Goal: Submit feedback/report problem

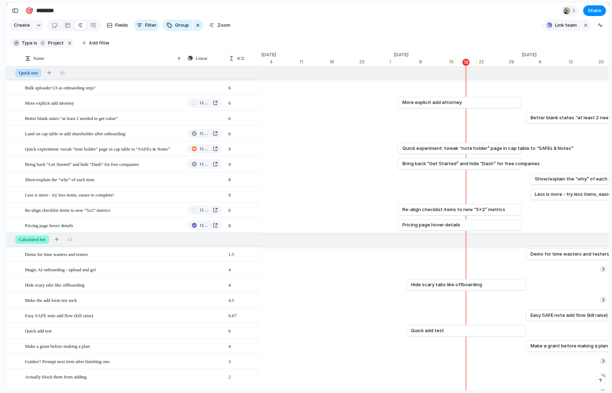
scroll to position [34, 0]
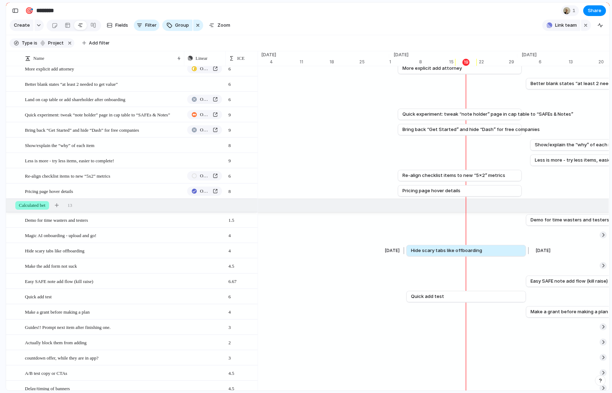
click at [435, 246] on link "Hide scary tabs like offboarding" at bounding box center [466, 250] width 110 height 11
click at [454, 248] on span "Hide scary tabs like offboarding" at bounding box center [446, 250] width 71 height 7
click at [473, 253] on span "Hide scary tabs like offboarding" at bounding box center [446, 250] width 71 height 7
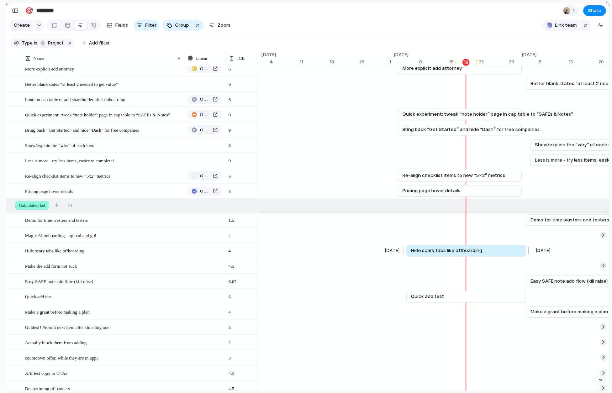
click at [473, 253] on span "Hide scary tabs like offboarding" at bounding box center [446, 250] width 71 height 7
click at [65, 26] on div at bounding box center [68, 25] width 6 height 11
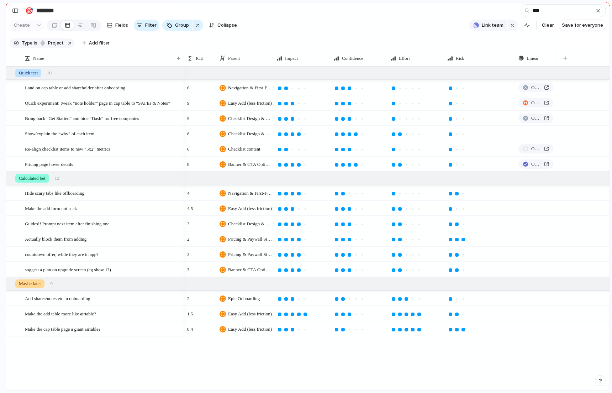
type input "****"
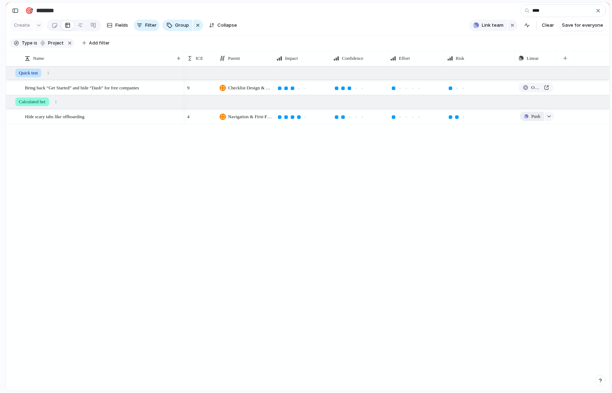
click at [532, 115] on span "Push" at bounding box center [536, 116] width 9 height 7
click at [527, 147] on span "Issue" at bounding box center [524, 144] width 12 height 7
click at [524, 169] on div "🍰" at bounding box center [523, 170] width 7 height 7
